Goal: Information Seeking & Learning: Learn about a topic

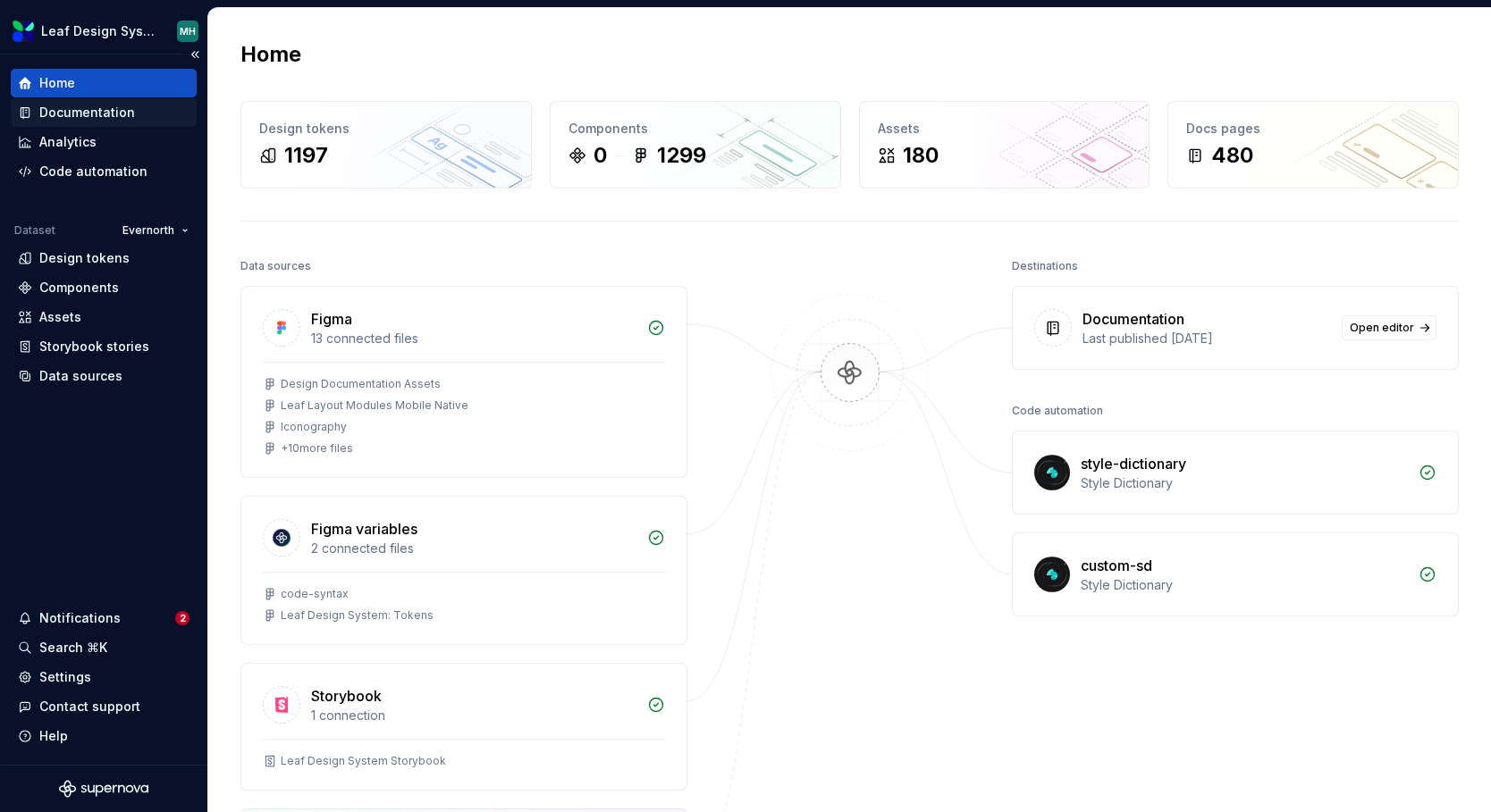
click at [119, 116] on div "Documentation" at bounding box center [87, 113] width 95 height 18
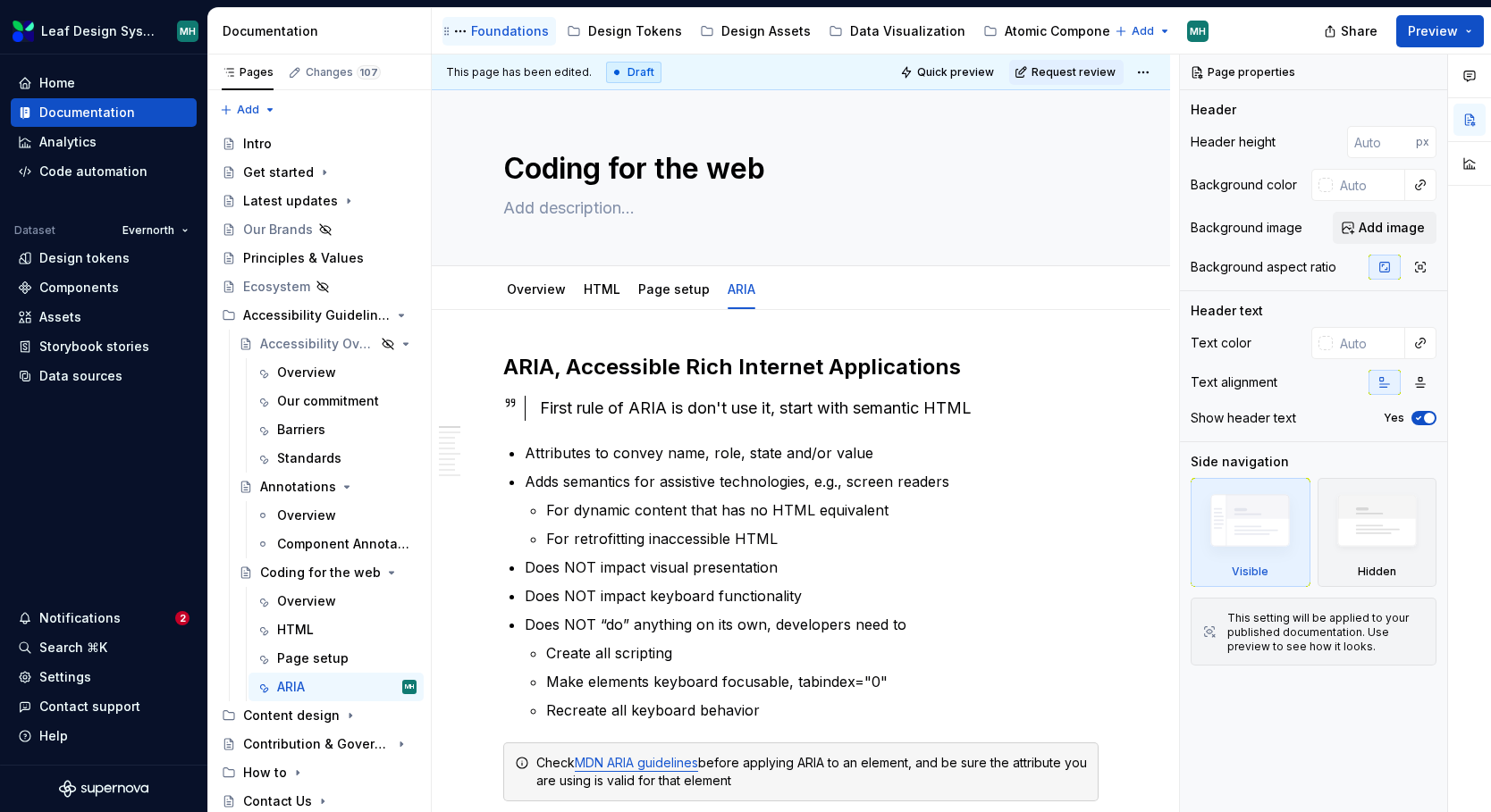
click at [499, 31] on div "Foundations" at bounding box center [510, 31] width 78 height 18
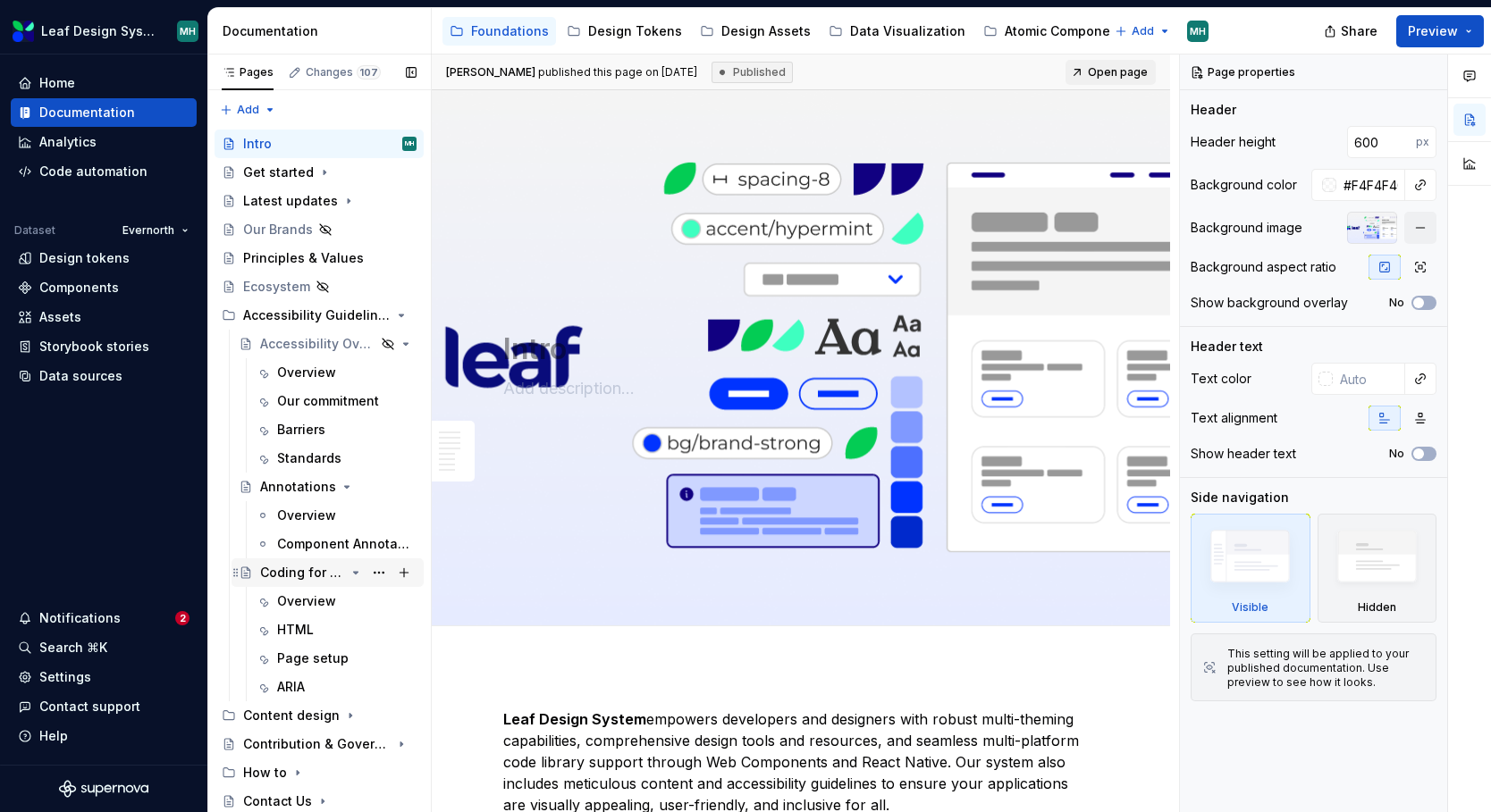
click at [302, 570] on div "Coding for the web" at bounding box center [302, 573] width 85 height 18
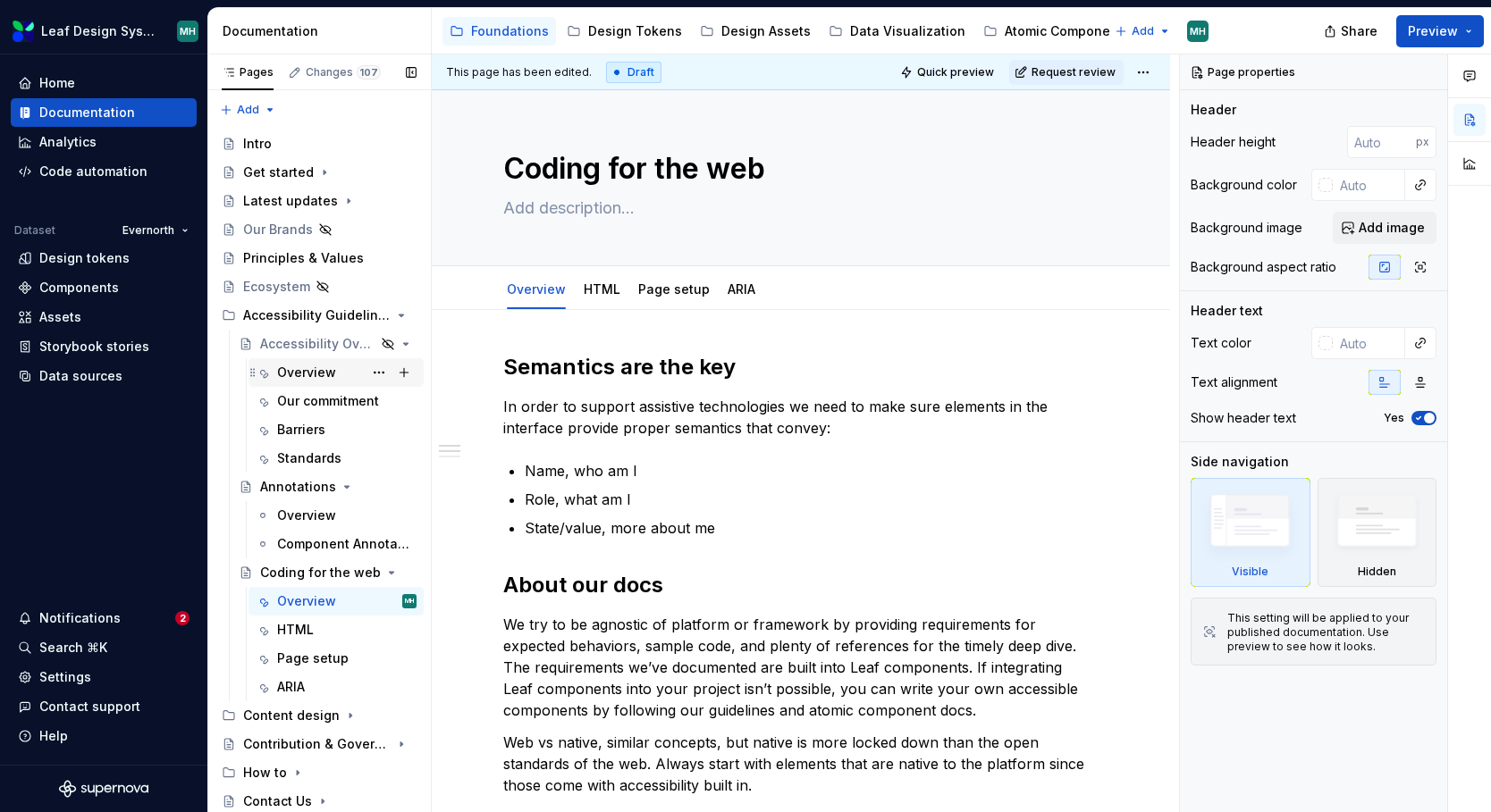
click at [302, 371] on div "Overview" at bounding box center [306, 372] width 59 height 18
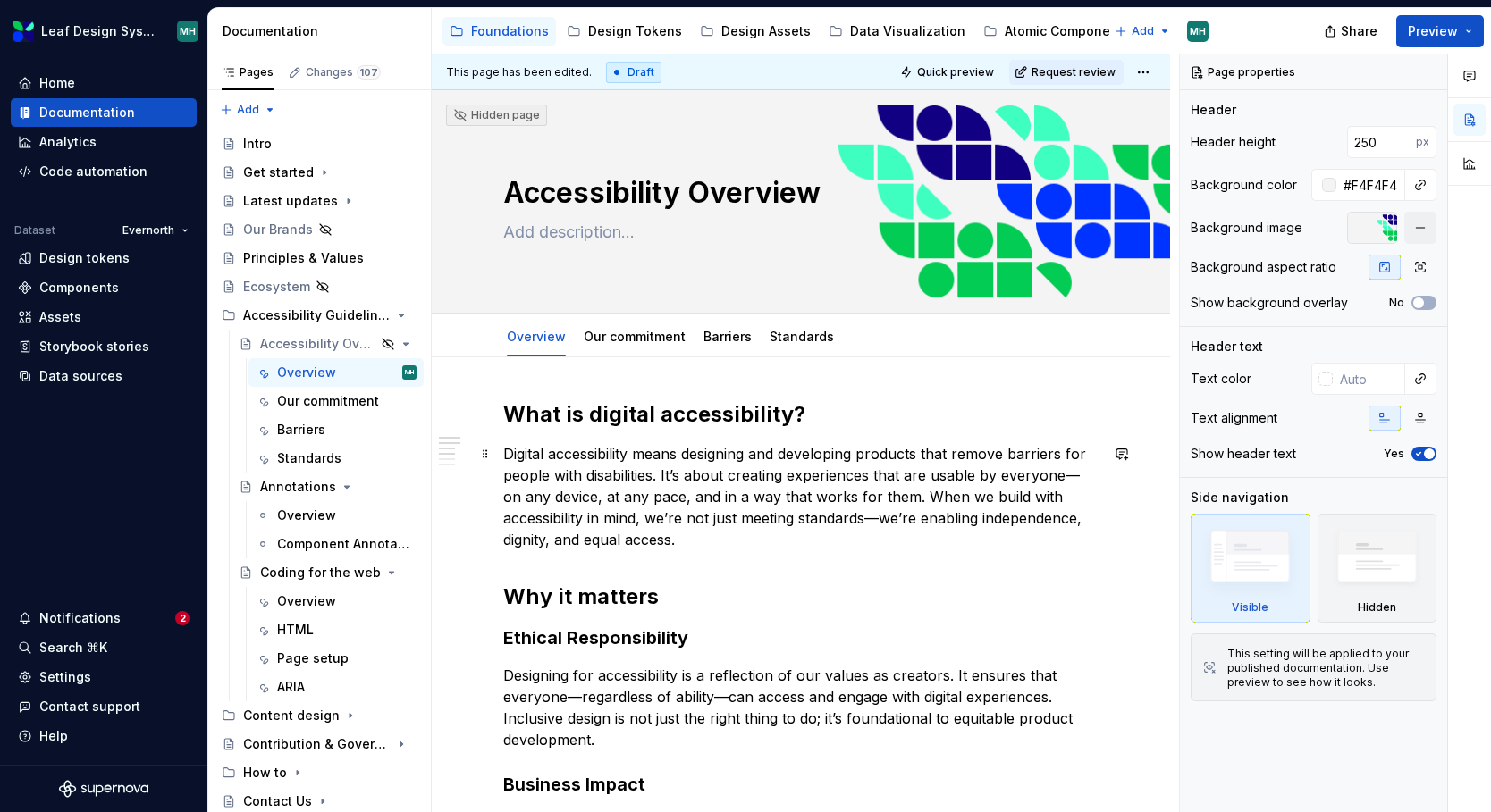
type textarea "*"
